Goal: Navigation & Orientation: Find specific page/section

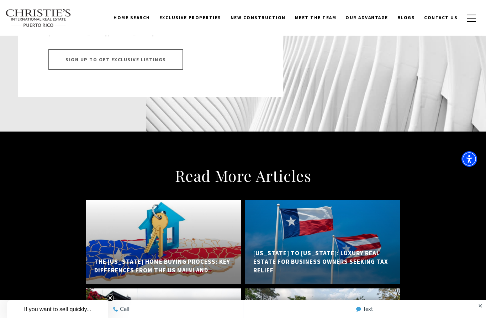
scroll to position [5381, 0]
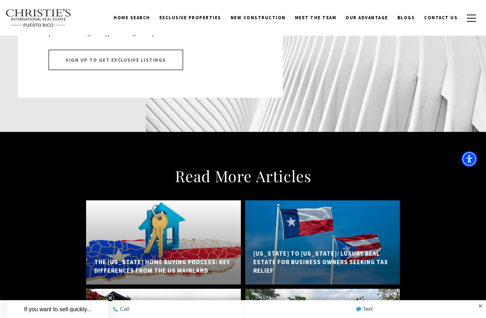
click at [352, 249] on h5 "Texas to Puerto Rico: Luxury Real Estate for Business Owners Seeking Tax Relief" at bounding box center [322, 261] width 138 height 25
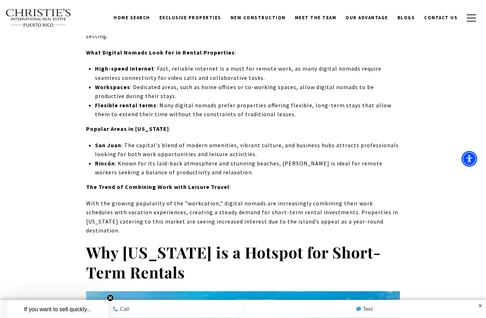
scroll to position [0, 0]
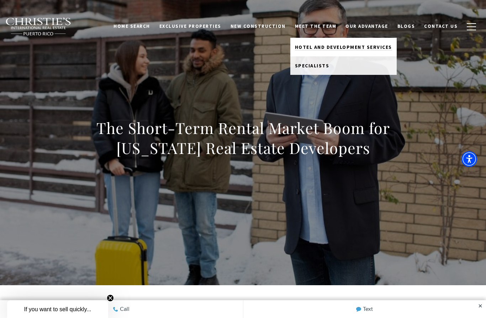
click at [351, 48] on span "Hotel and Development Services" at bounding box center [343, 47] width 97 height 6
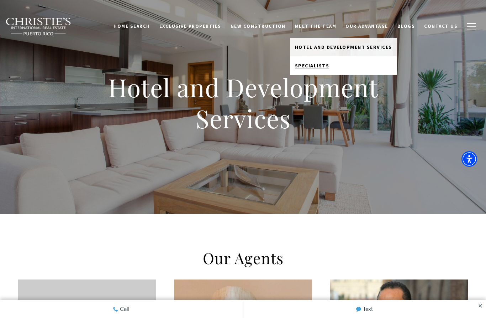
click at [317, 67] on span "Specialists" at bounding box center [312, 65] width 35 height 6
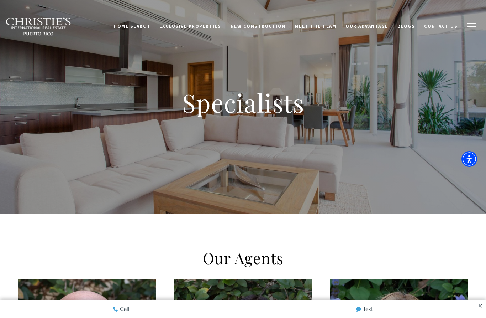
click at [211, 27] on span "Exclusive Properties" at bounding box center [190, 26] width 62 height 6
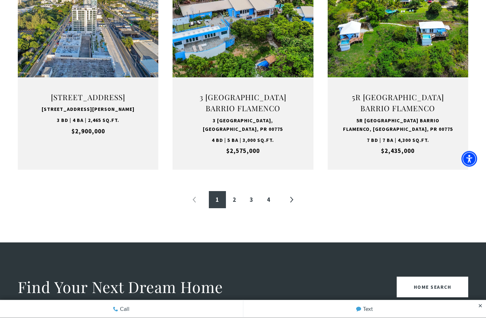
scroll to position [775, 0]
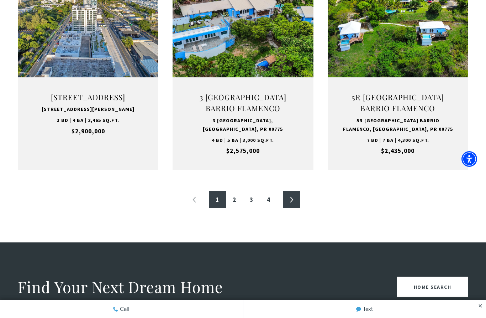
click at [291, 199] on link "»" at bounding box center [291, 199] width 17 height 17
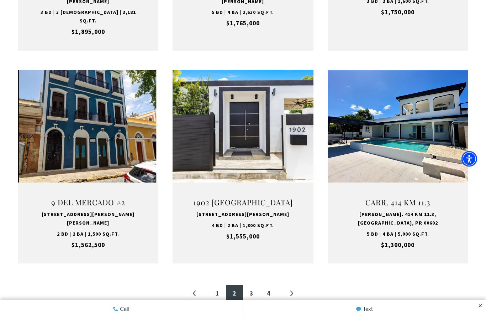
scroll to position [678, 0]
click at [252, 284] on link "3" at bounding box center [251, 292] width 17 height 17
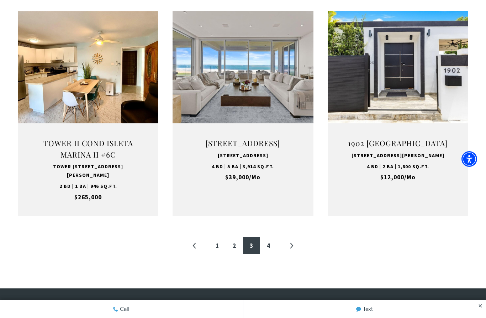
scroll to position [731, 0]
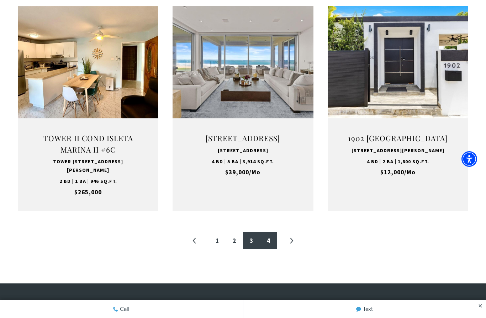
click at [268, 240] on link "4" at bounding box center [268, 240] width 17 height 17
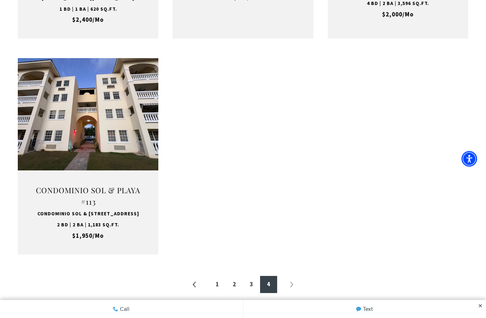
scroll to position [697, 0]
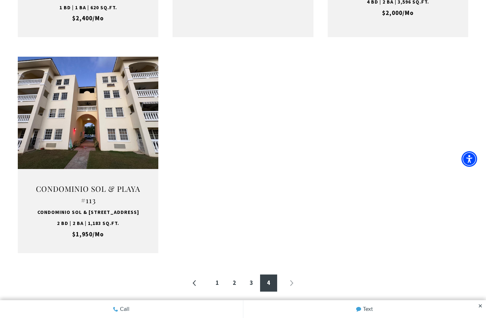
click at [290, 286] on li "»" at bounding box center [291, 282] width 17 height 17
click at [292, 285] on li "»" at bounding box center [291, 282] width 17 height 17
click at [293, 284] on li "»" at bounding box center [291, 282] width 17 height 17
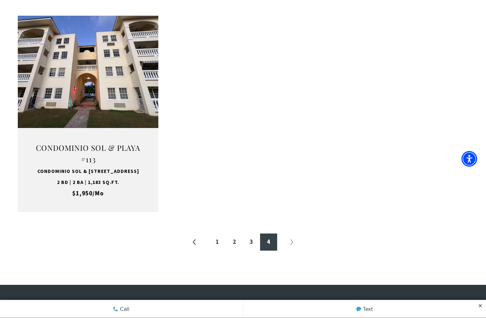
scroll to position [762, 0]
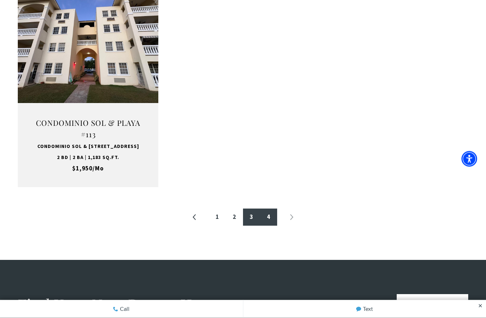
click at [251, 215] on link "3" at bounding box center [251, 217] width 17 height 17
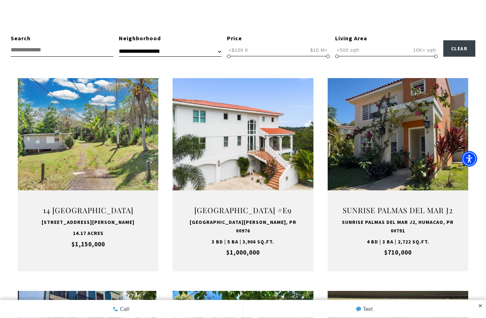
scroll to position [214, 0]
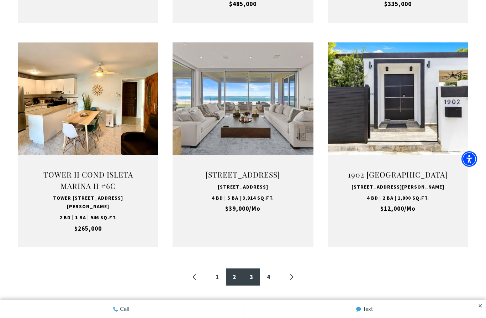
click at [235, 276] on link "2" at bounding box center [234, 276] width 17 height 17
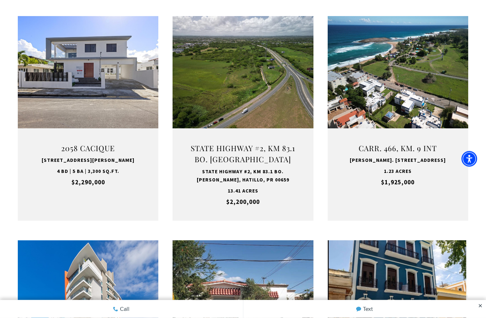
scroll to position [214, 0]
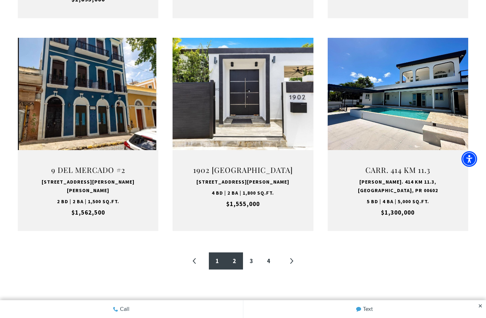
click at [217, 252] on link "1" at bounding box center [217, 260] width 17 height 17
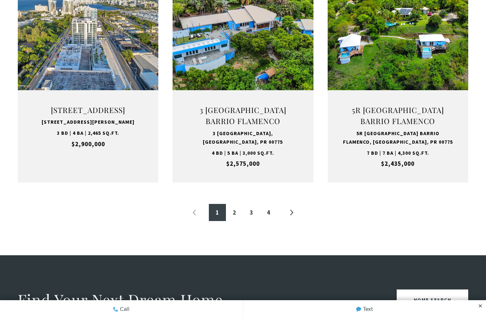
scroll to position [774, 0]
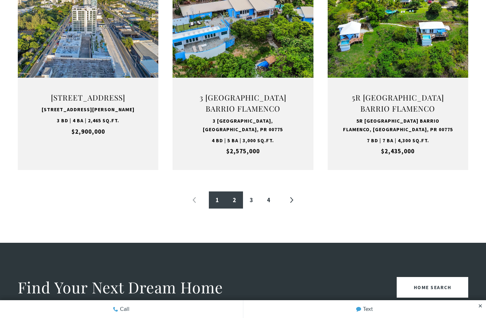
click at [236, 195] on link "2" at bounding box center [234, 199] width 17 height 17
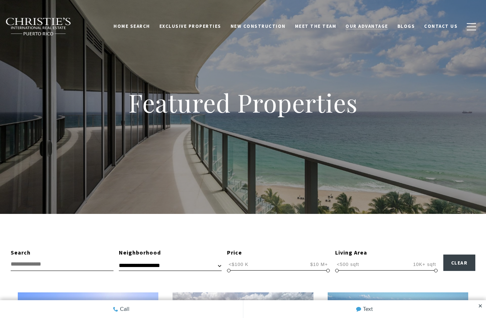
click at [373, 25] on span "Our Advantage" at bounding box center [367, 26] width 43 height 6
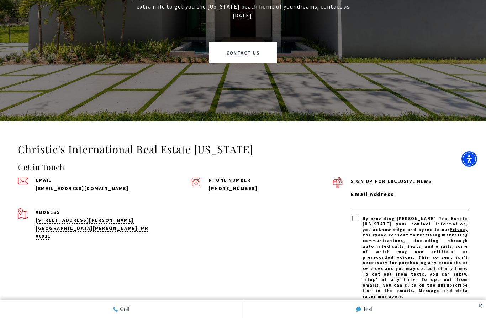
scroll to position [562, 0]
